Goal: Task Accomplishment & Management: Use online tool/utility

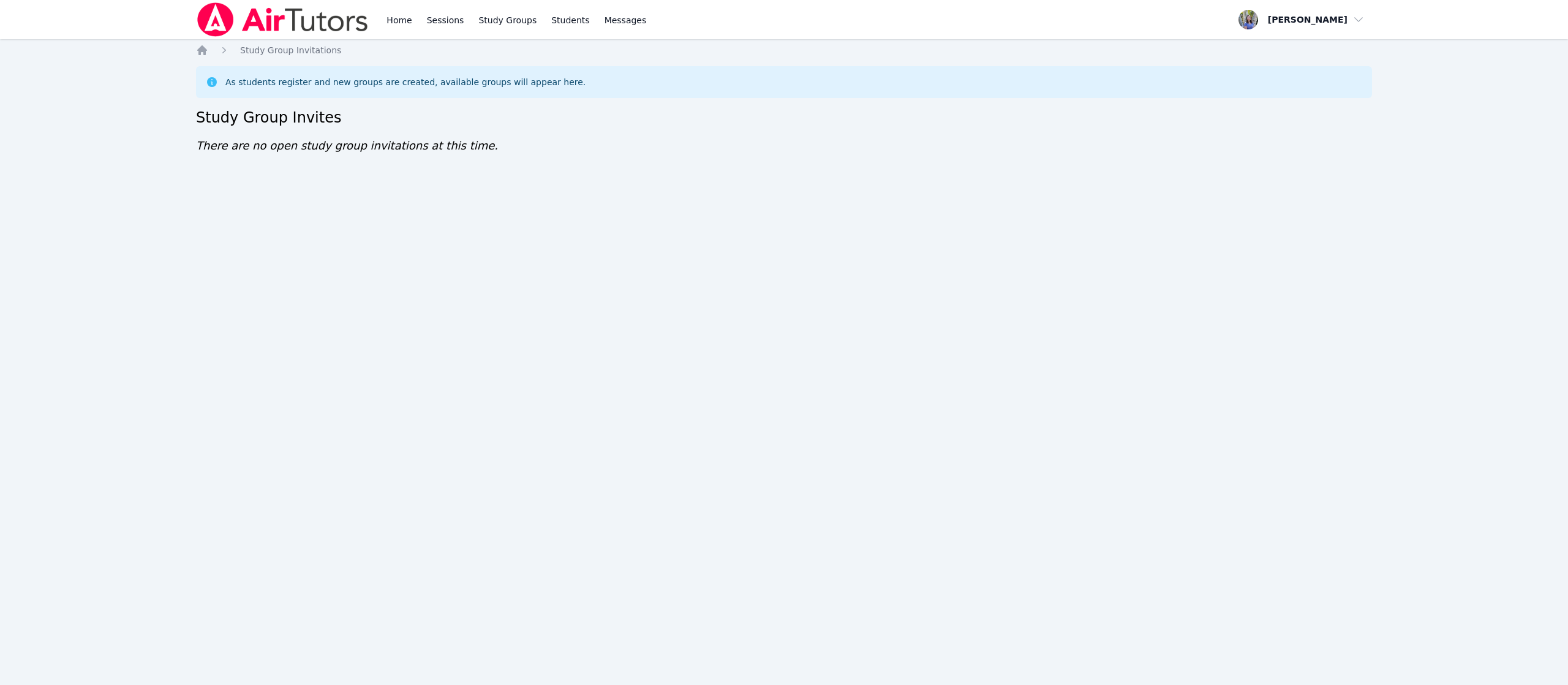
click at [167, 356] on div "Home Sessions Study Groups Students Messages Open user menu Tracie Hymer Open m…" at bounding box center [784, 342] width 1568 height 685
click at [394, 27] on link "Home" at bounding box center [399, 19] width 30 height 39
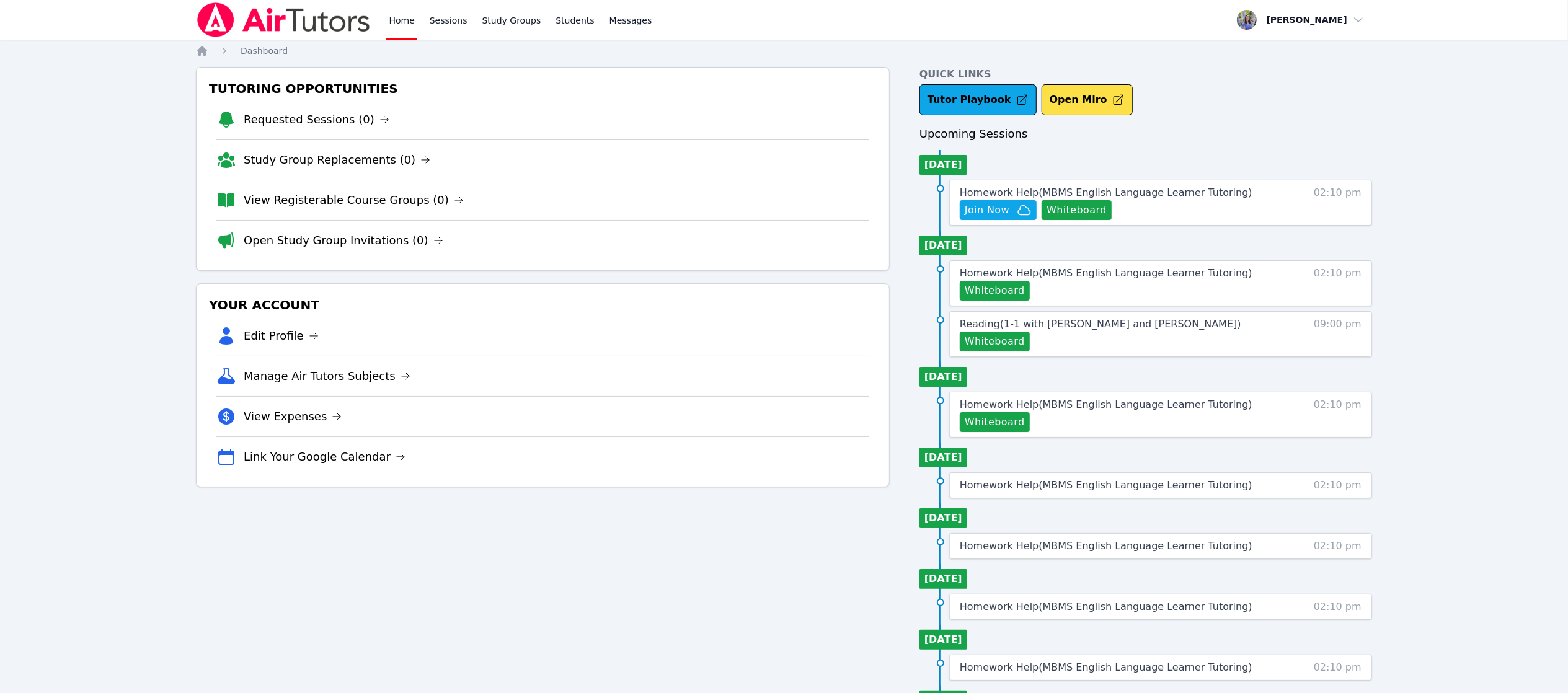
click at [1491, 232] on div "Home Sessions Study Groups Students Messages Open user menu Tracie Hymer Open m…" at bounding box center [784, 416] width 1568 height 832
click at [984, 202] on button "Join Now" at bounding box center [998, 210] width 77 height 20
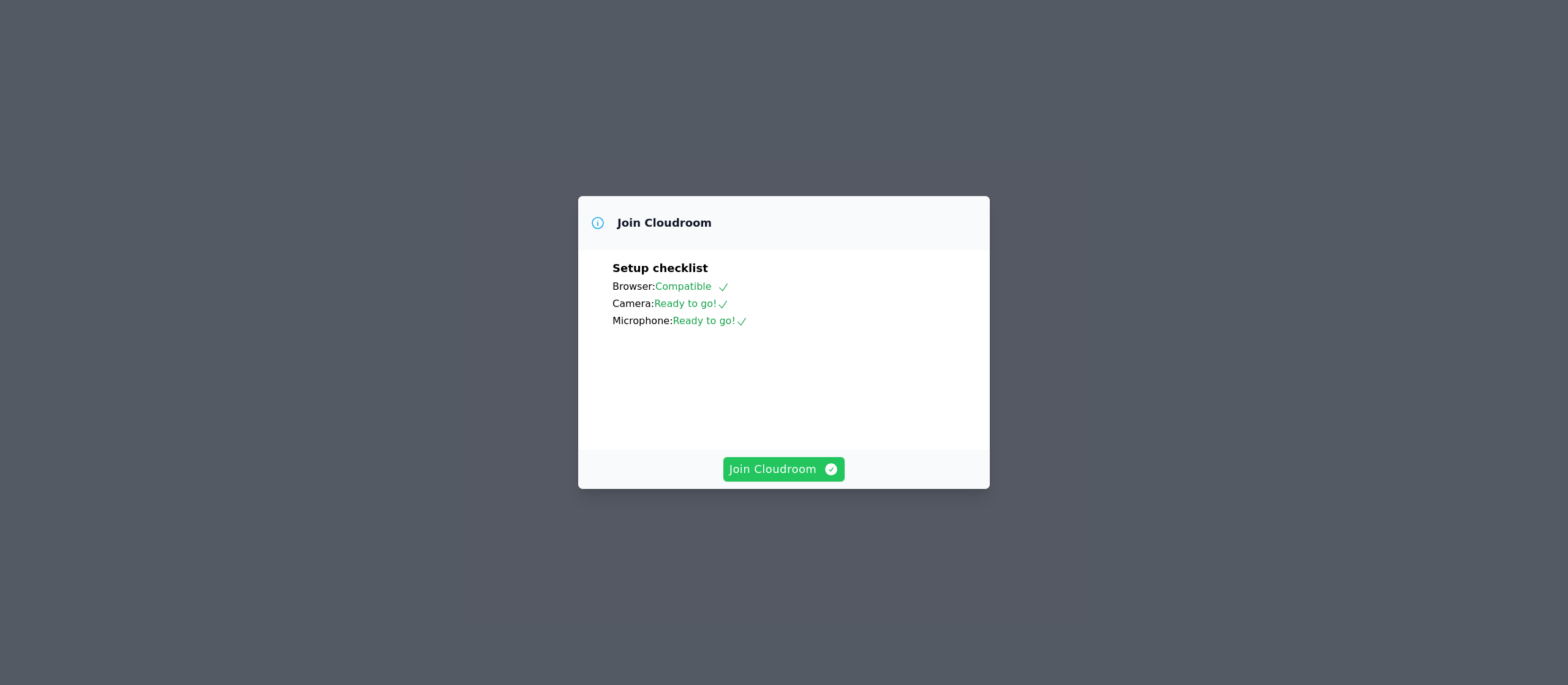
click at [798, 478] on span "Join Cloudroom" at bounding box center [785, 469] width 110 height 17
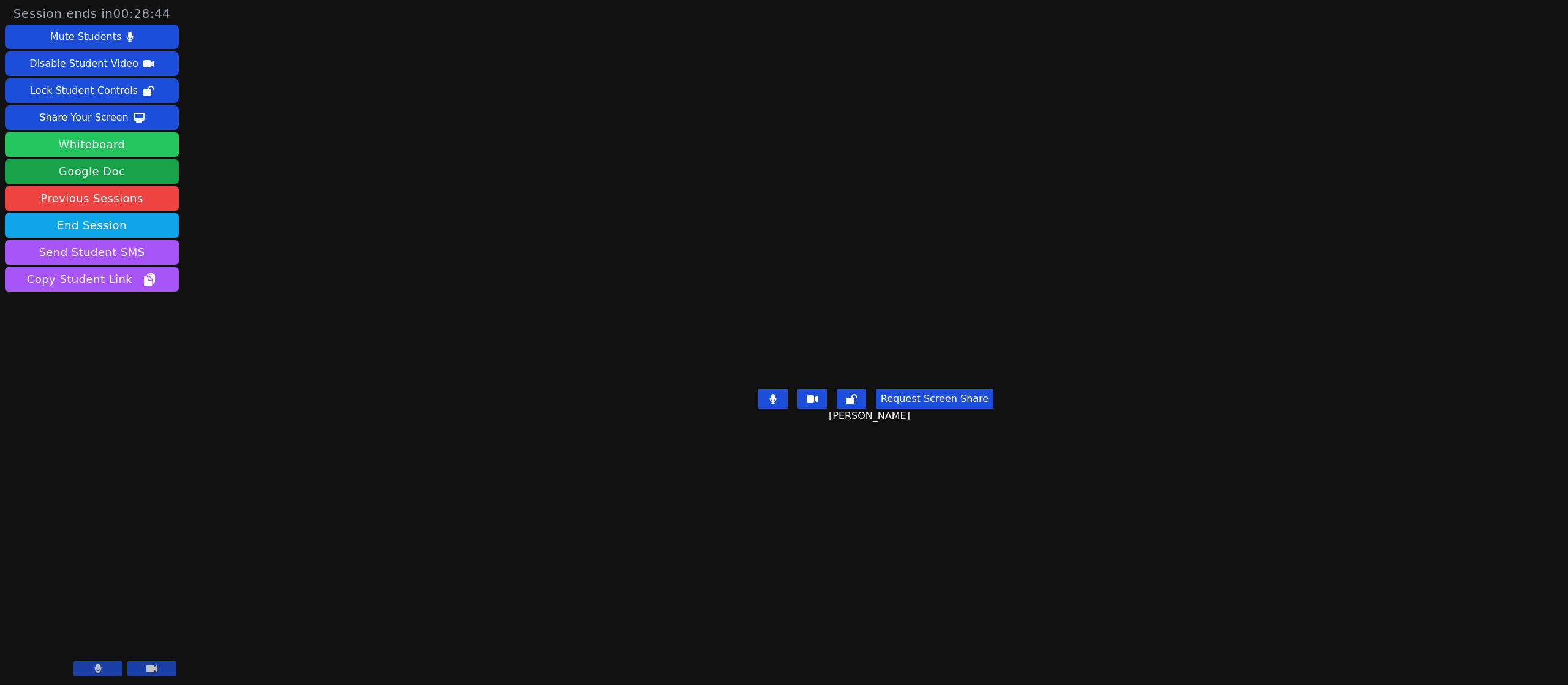
click at [123, 136] on button "Whiteboard" at bounding box center [92, 145] width 174 height 25
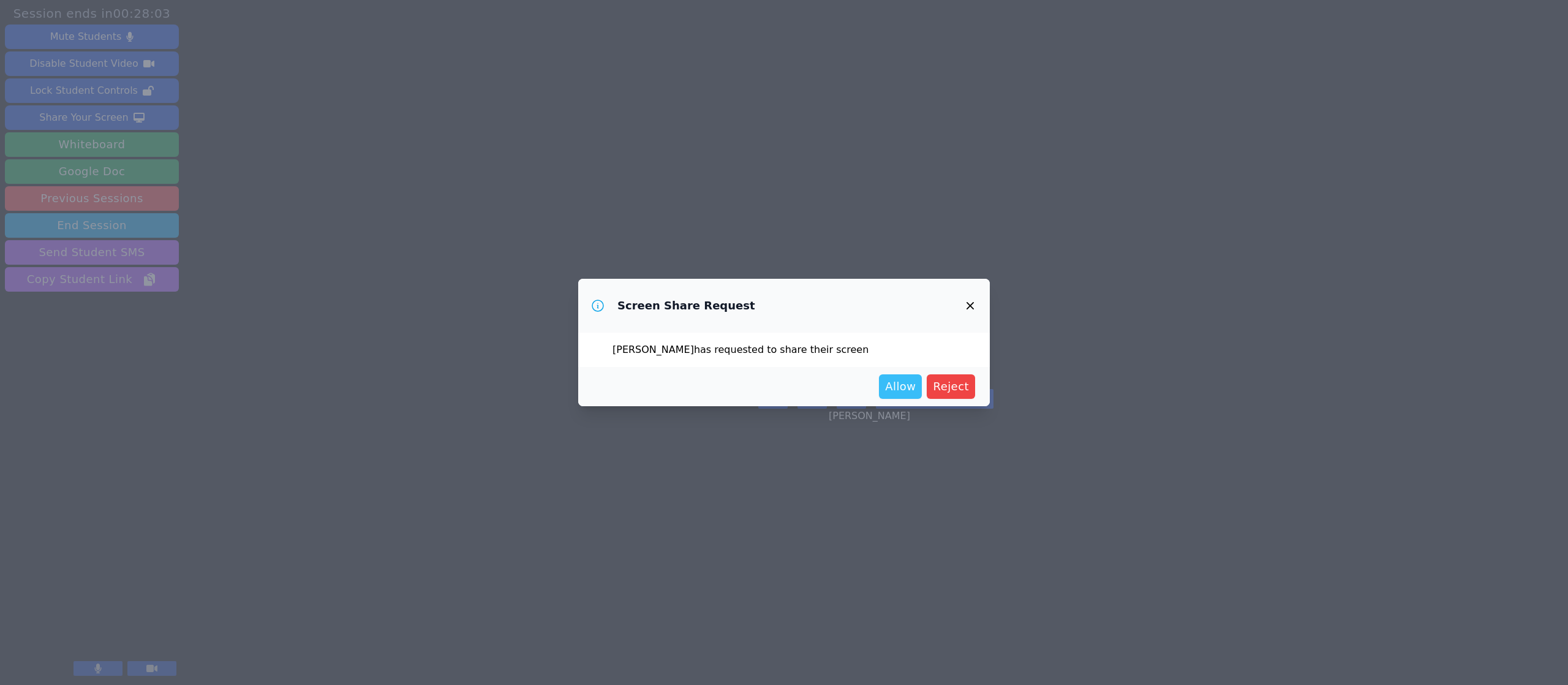
click at [887, 392] on button "Allow" at bounding box center [900, 386] width 43 height 25
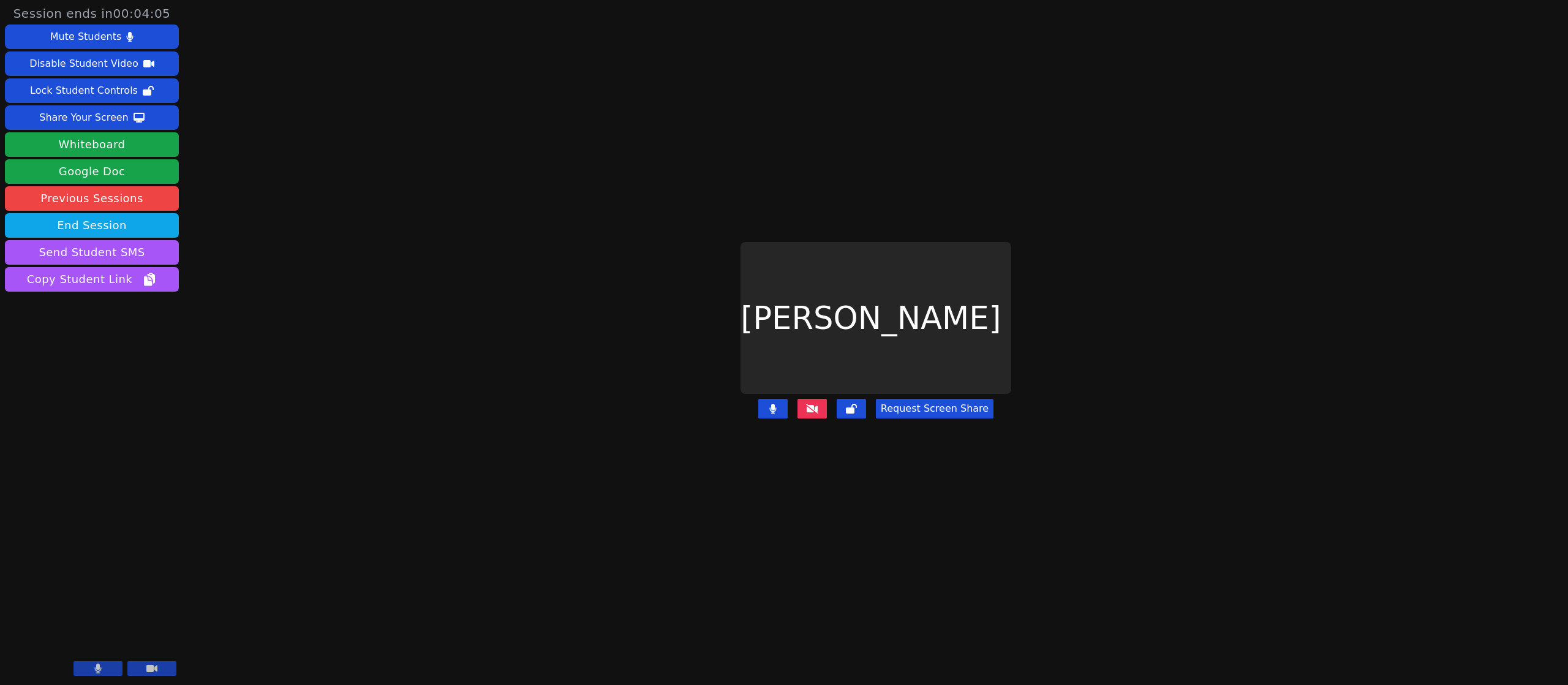
click at [816, 399] on button at bounding box center [812, 408] width 29 height 19
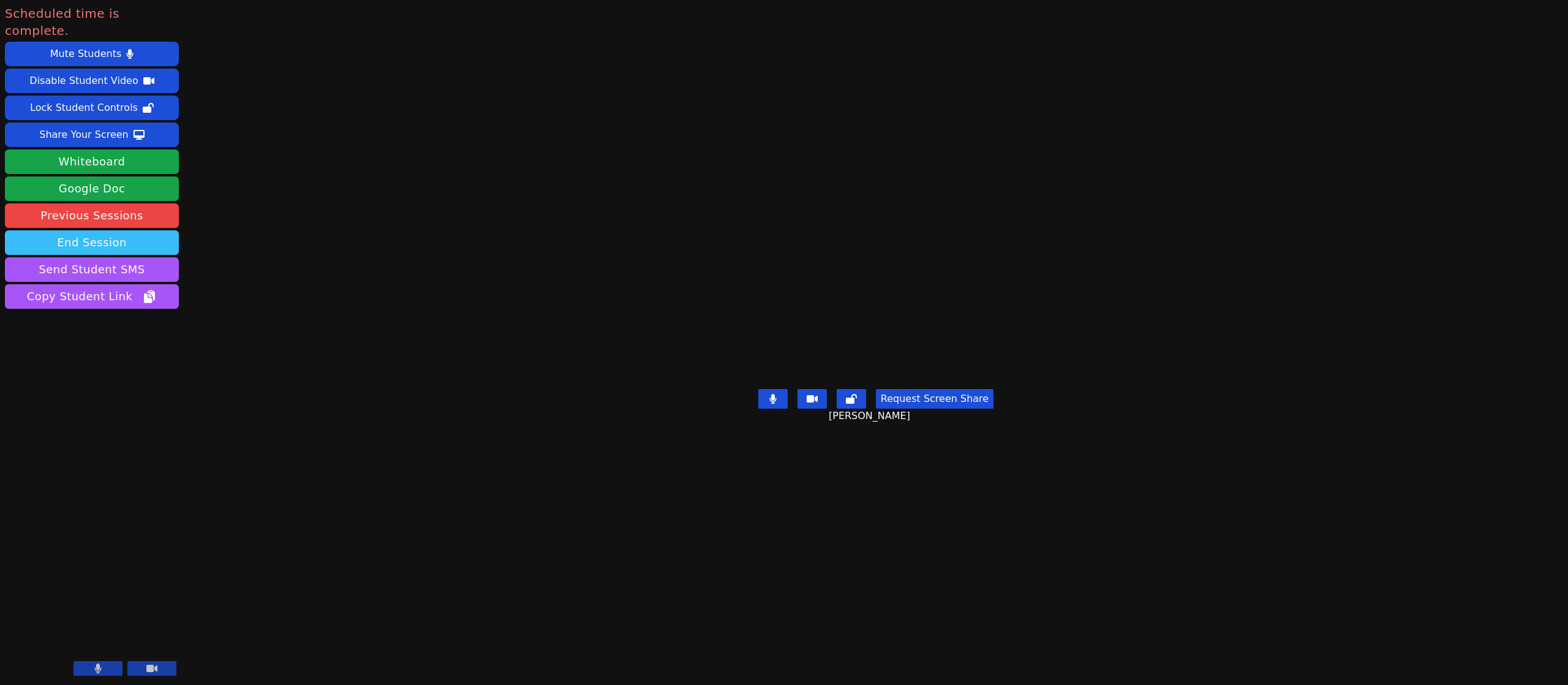
click at [130, 230] on button "End Session" at bounding box center [92, 242] width 174 height 25
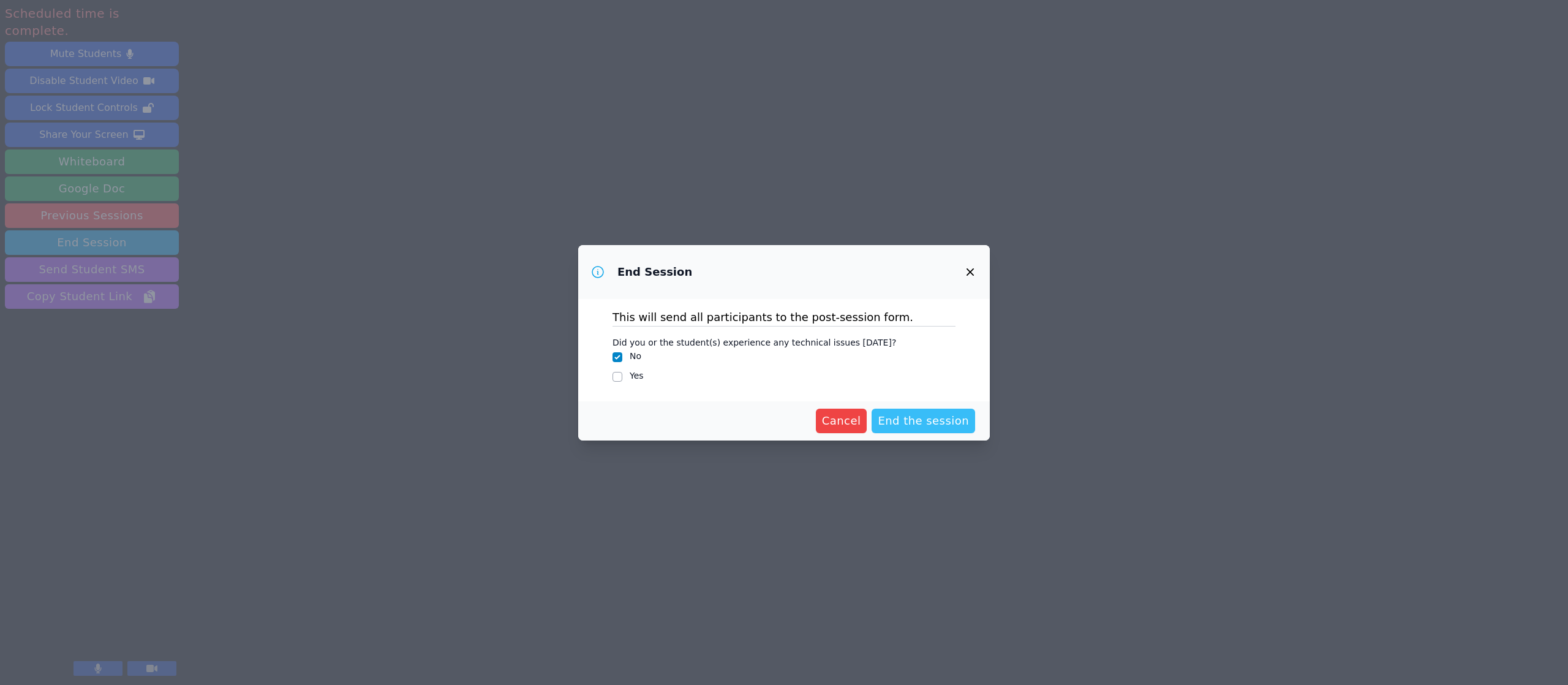
click at [959, 416] on span "End the session" at bounding box center [923, 421] width 91 height 17
